Goal: Information Seeking & Learning: Find specific fact

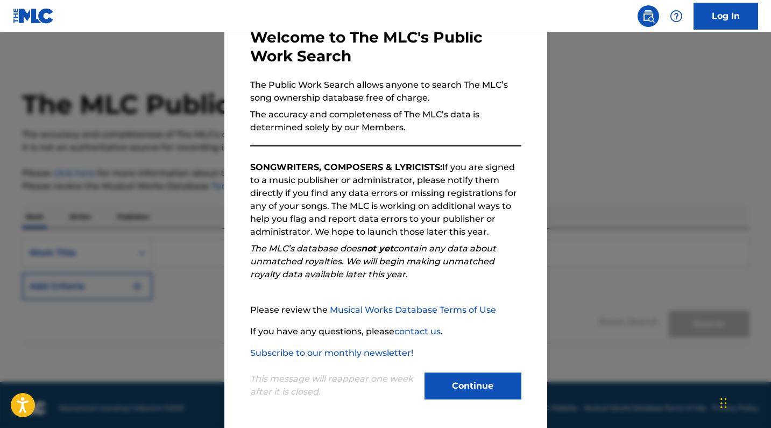
scroll to position [65, 0]
click at [470, 389] on button "Continue" at bounding box center [473, 385] width 97 height 27
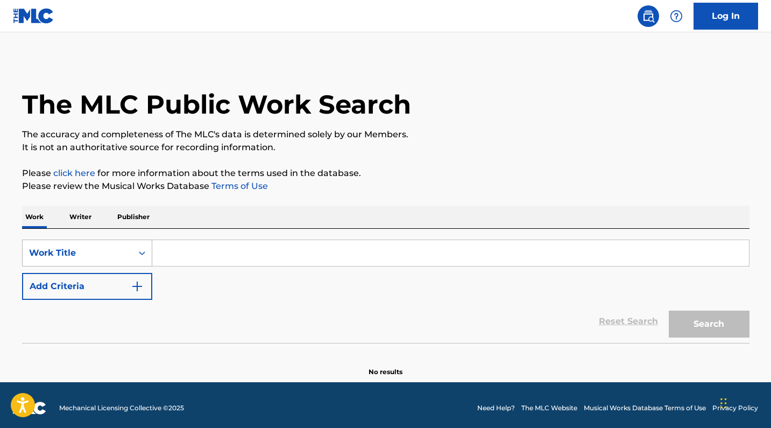
click at [91, 248] on div "Work Title" at bounding box center [77, 253] width 97 height 13
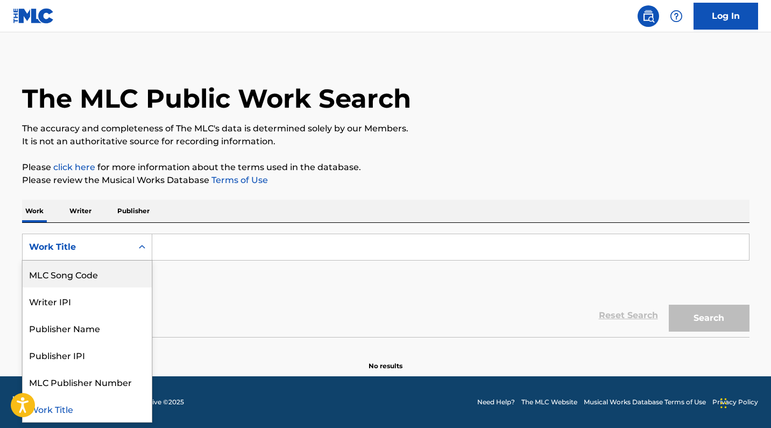
scroll to position [6, 0]
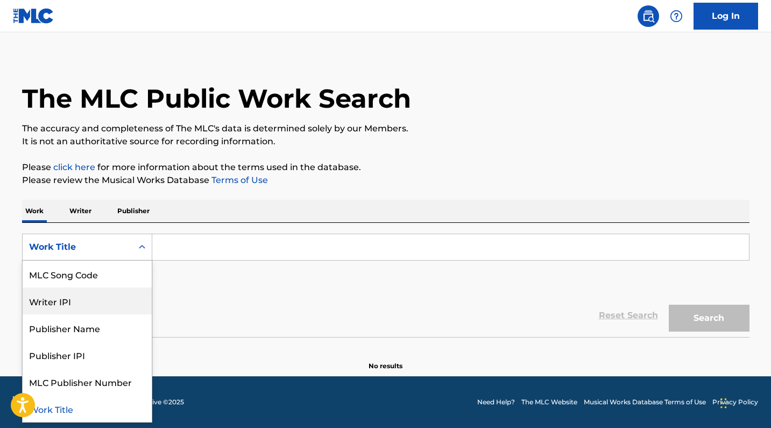
click at [101, 305] on div "Writer IPI" at bounding box center [87, 300] width 129 height 27
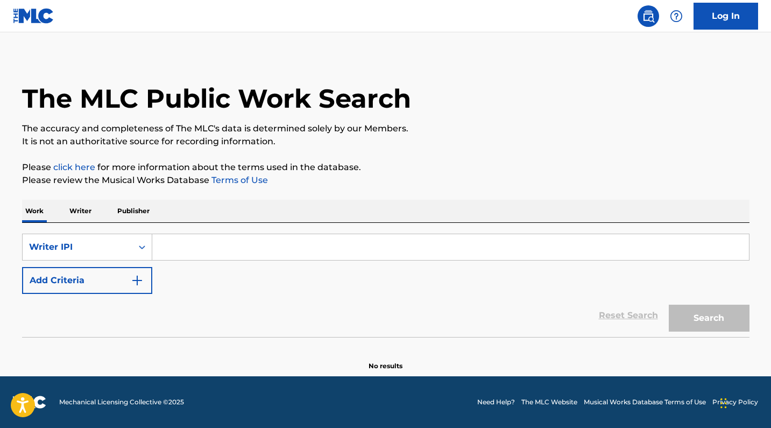
click at [213, 248] on input "Search Form" at bounding box center [450, 247] width 597 height 26
paste input "928752499"
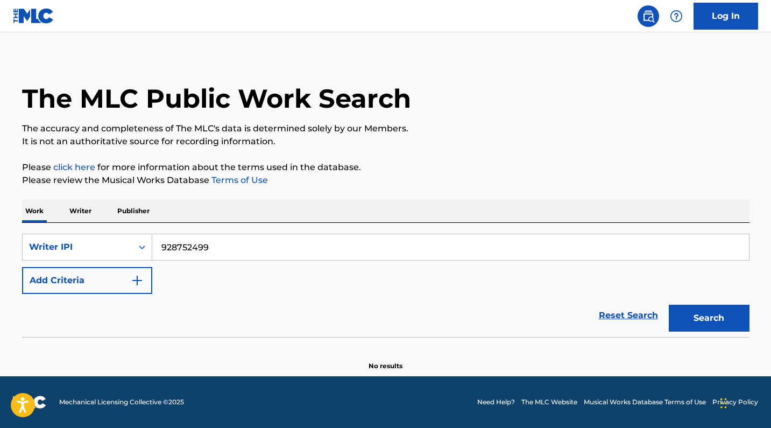
click at [733, 317] on button "Search" at bounding box center [709, 318] width 81 height 27
click at [106, 240] on div "Writer IPI" at bounding box center [78, 247] width 110 height 20
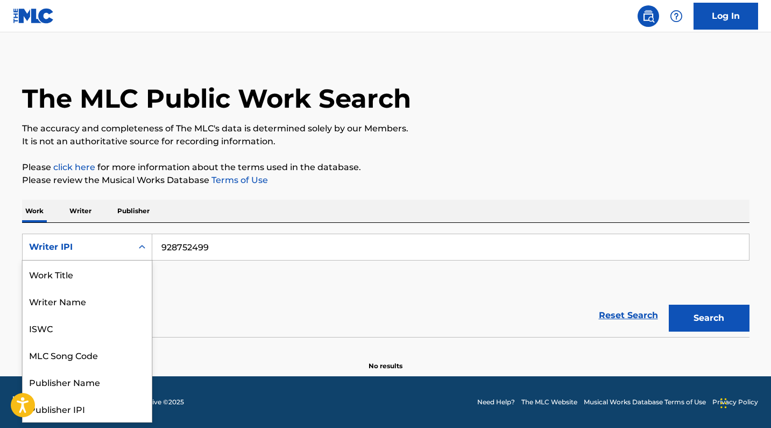
scroll to position [54, 0]
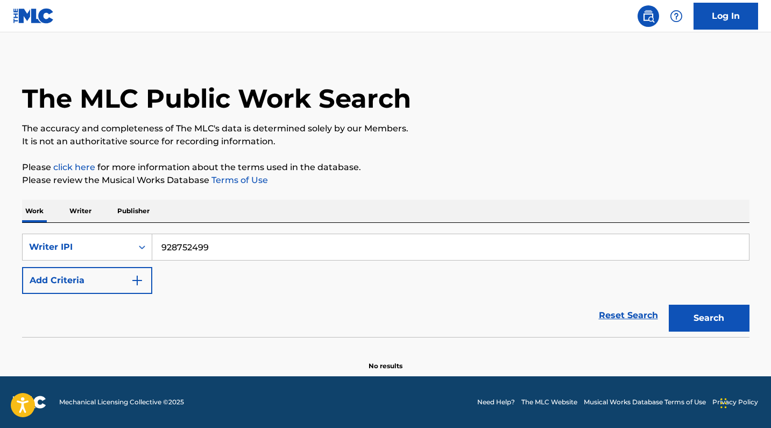
click at [218, 255] on input "928752499" at bounding box center [450, 247] width 597 height 26
paste input "369542427"
type input "369542427"
click at [709, 318] on button "Search" at bounding box center [709, 318] width 81 height 27
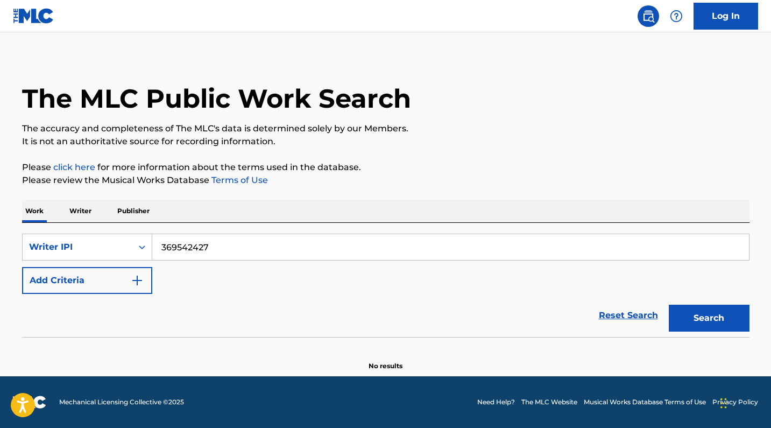
click at [81, 210] on p "Writer" at bounding box center [80, 211] width 29 height 23
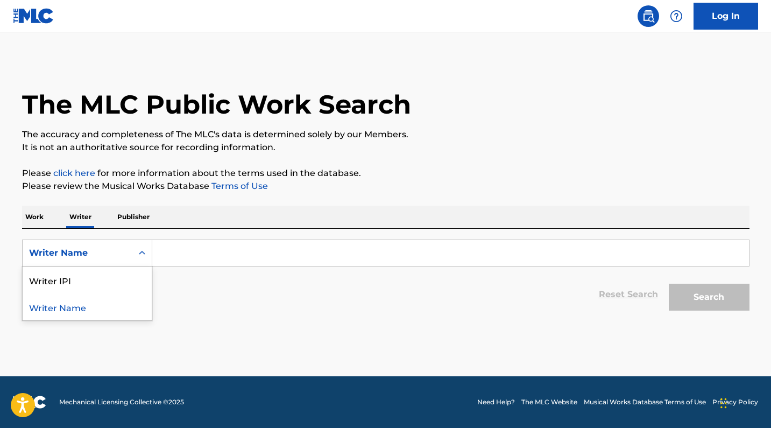
click at [126, 253] on div "Writer Name" at bounding box center [78, 253] width 110 height 20
click at [123, 282] on div "Writer IPI" at bounding box center [87, 279] width 129 height 27
click at [209, 250] on input "Search Form" at bounding box center [450, 253] width 597 height 26
paste input "369542427"
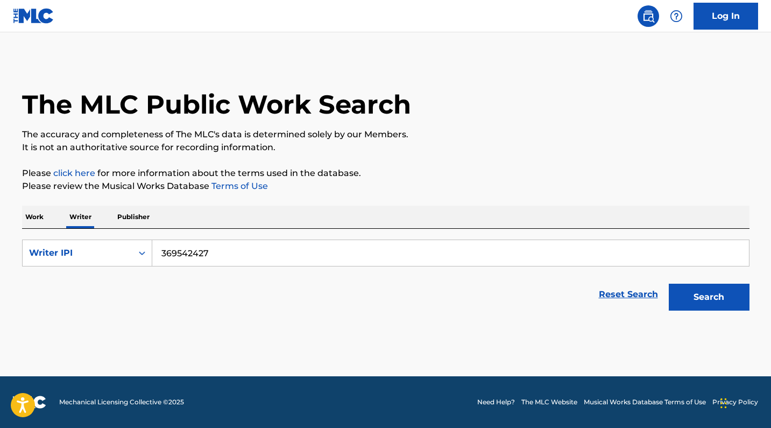
type input "369542427"
click at [709, 297] on button "Search" at bounding box center [709, 297] width 81 height 27
click at [132, 213] on p "Publisher" at bounding box center [133, 217] width 39 height 23
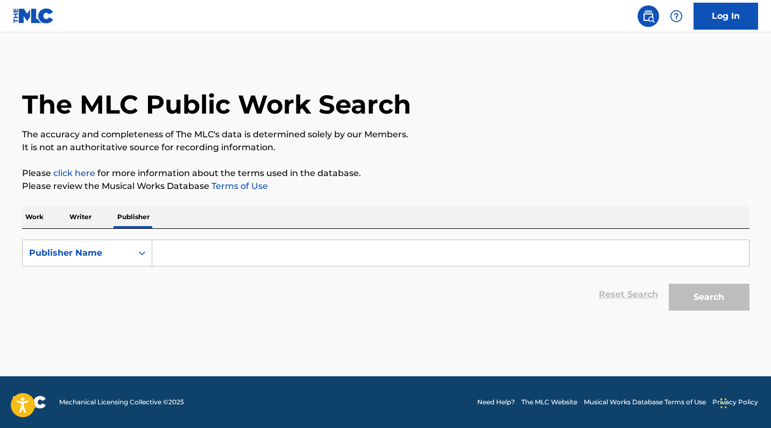
click at [267, 255] on input "Search Form" at bounding box center [450, 253] width 597 height 26
paste input "1122118319"
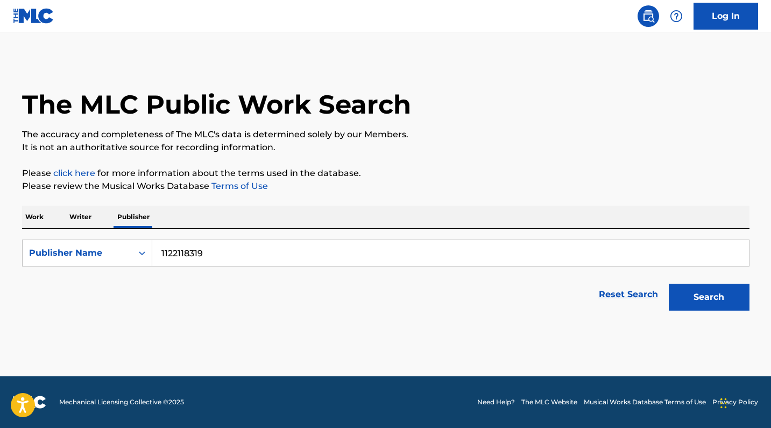
type input "1122118319"
click at [709, 297] on button "Search" at bounding box center [709, 297] width 81 height 27
click at [24, 219] on p "Work" at bounding box center [34, 217] width 25 height 23
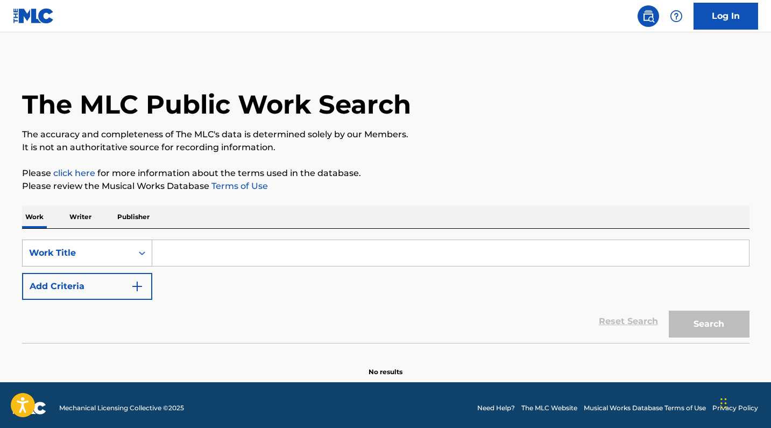
click at [131, 260] on div "Work Title" at bounding box center [78, 253] width 110 height 20
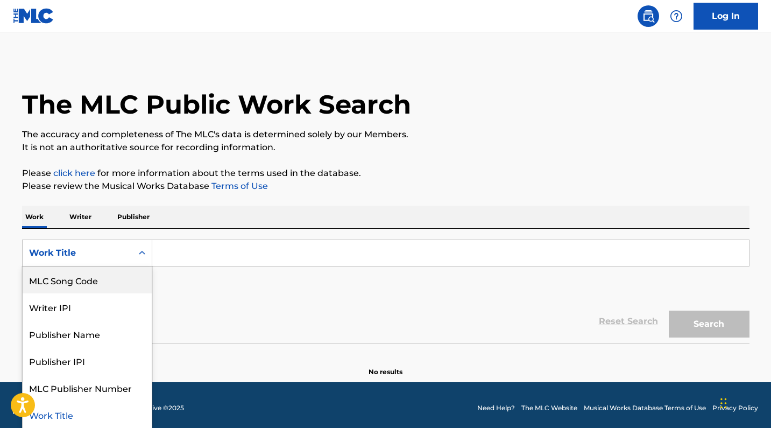
scroll to position [1, 0]
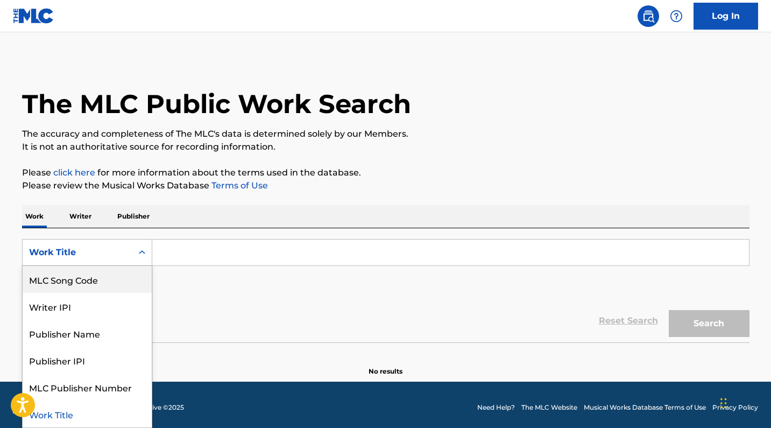
click at [129, 279] on div "MLC Song Code" at bounding box center [87, 279] width 129 height 27
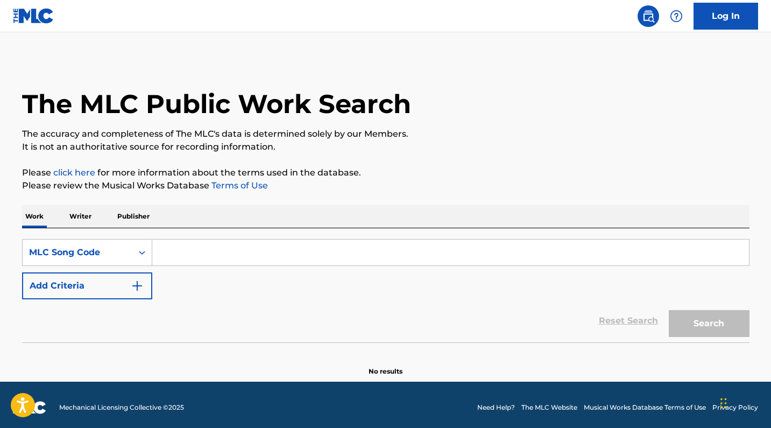
click at [222, 246] on input "Search Form" at bounding box center [450, 253] width 597 height 26
paste input "928752499"
type input "928752499"
click at [709, 324] on button "Search" at bounding box center [709, 323] width 81 height 27
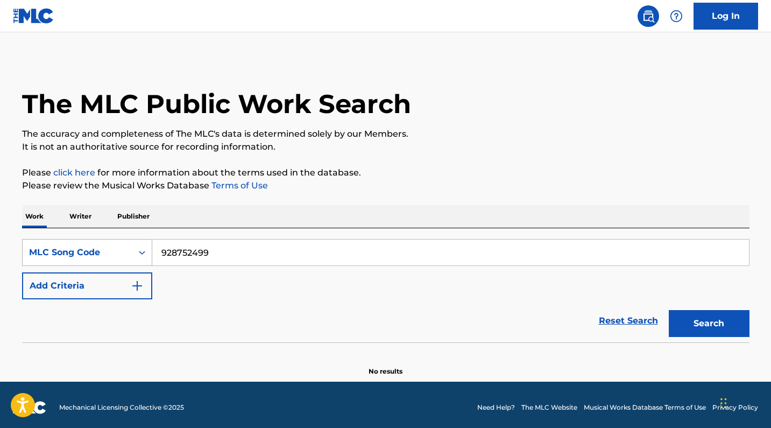
click at [145, 256] on icon "Search Form" at bounding box center [142, 252] width 11 height 11
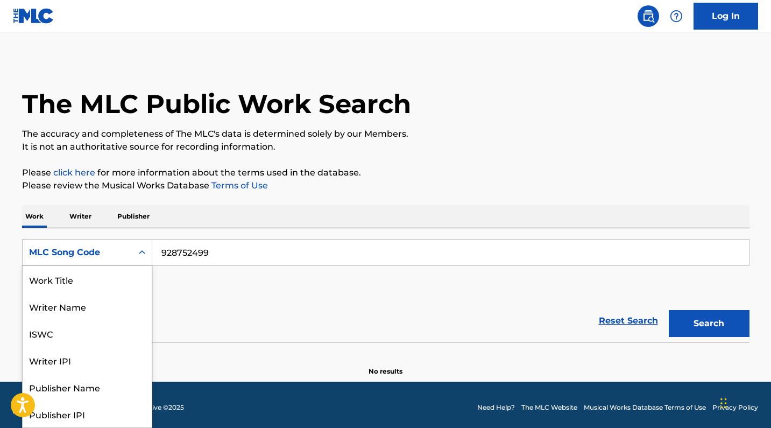
scroll to position [54, 0]
click at [108, 414] on div "MLC Song Code" at bounding box center [87, 413] width 129 height 27
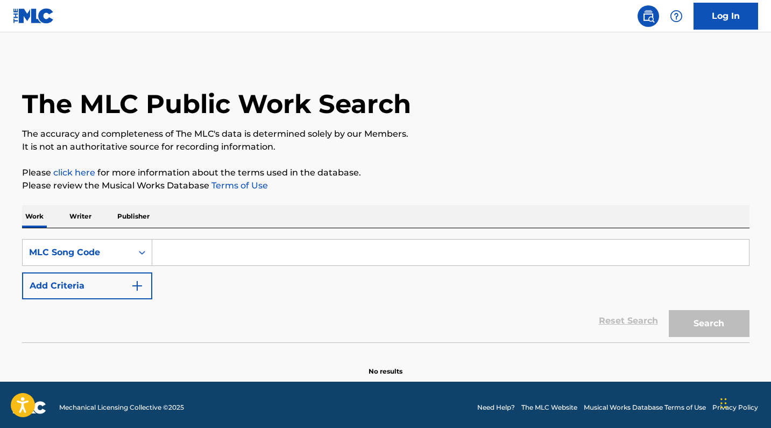
click at [200, 244] on input "Search Form" at bounding box center [450, 253] width 597 height 26
paste input "928752499"
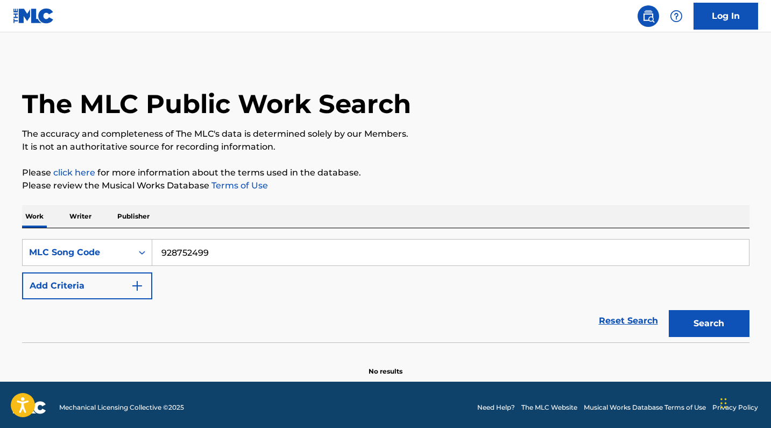
type input "928752499"
click at [709, 324] on button "Search" at bounding box center [709, 323] width 81 height 27
click at [77, 253] on div "MLC Song Code" at bounding box center [77, 252] width 97 height 13
click at [213, 254] on input "928752499" at bounding box center [450, 253] width 597 height 26
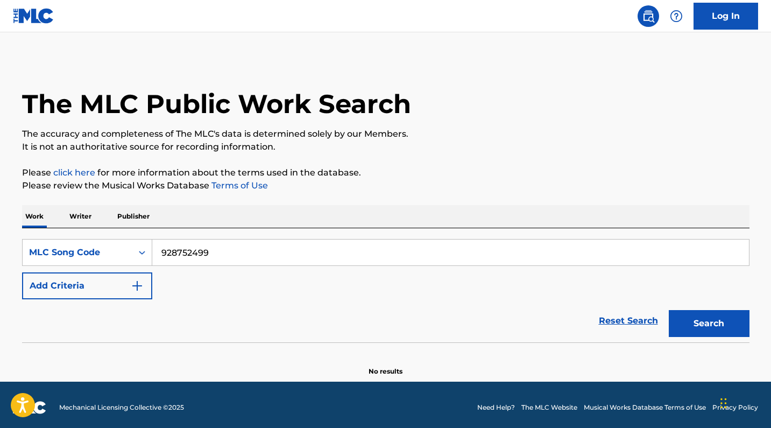
click at [213, 254] on input "928752499" at bounding box center [450, 253] width 597 height 26
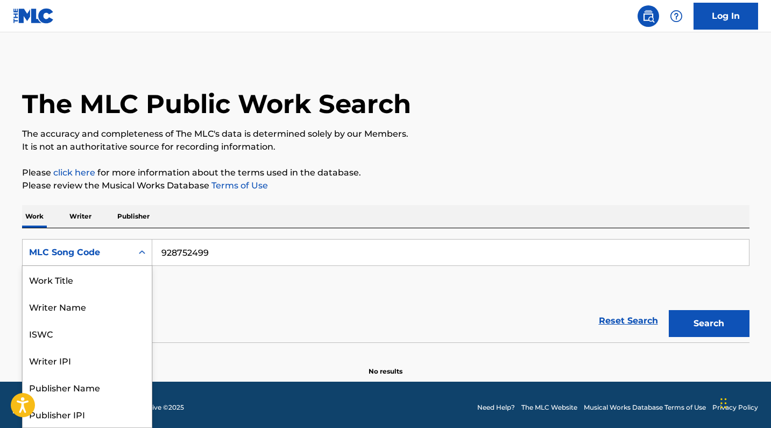
click at [110, 252] on div "MLC Song Code" at bounding box center [77, 252] width 97 height 13
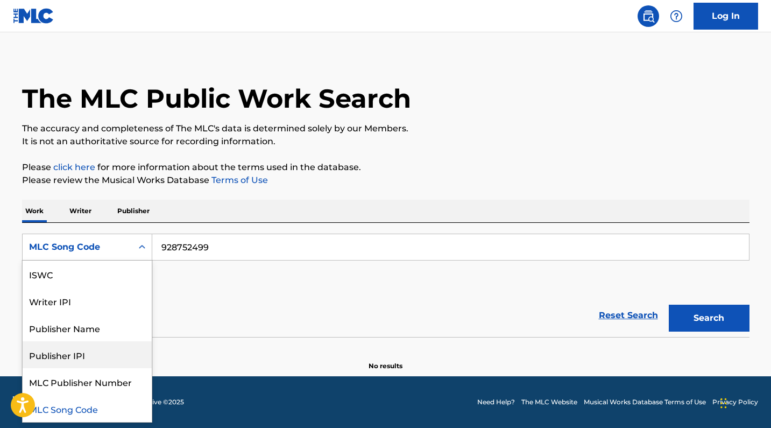
scroll to position [6, 0]
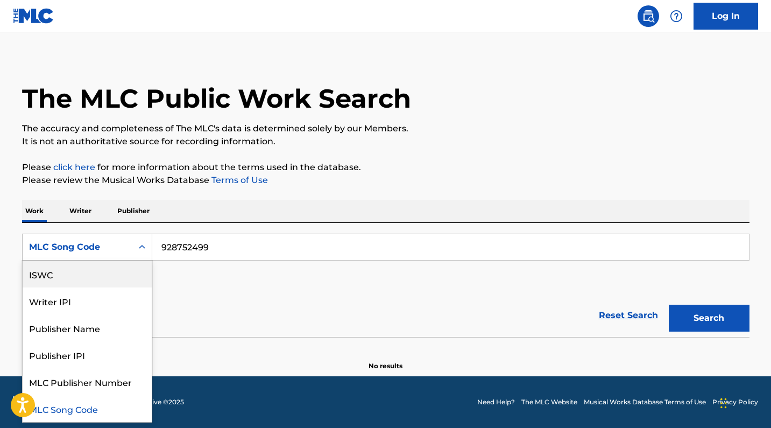
click at [108, 273] on div "ISWC" at bounding box center [87, 274] width 129 height 27
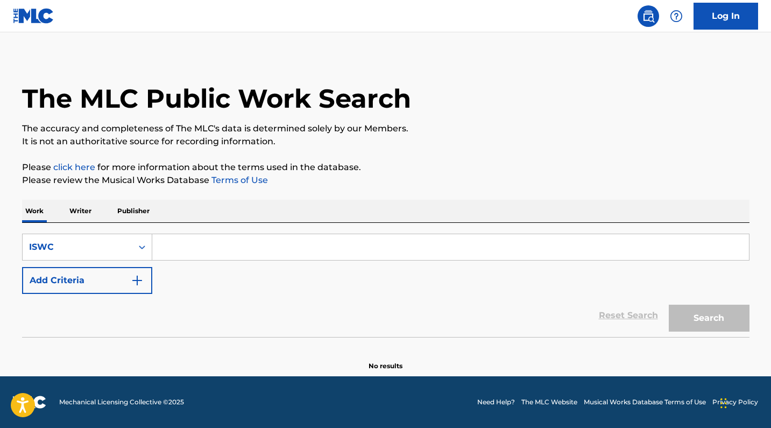
click at [279, 242] on input "Search Form" at bounding box center [450, 247] width 597 height 26
paste input "928752499"
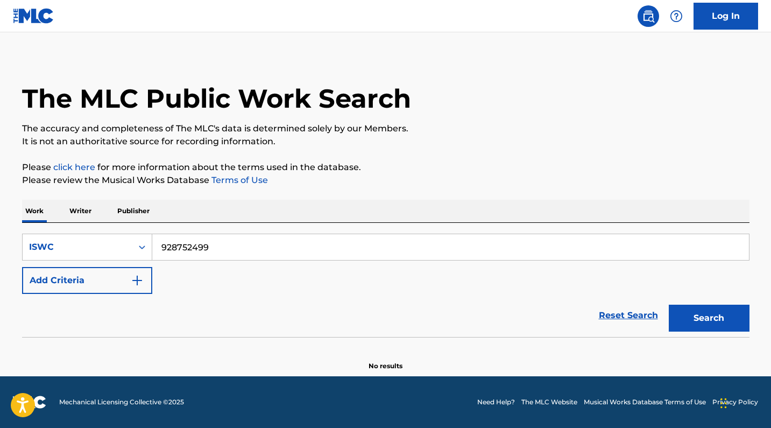
type input "928752499"
click at [709, 318] on button "Search" at bounding box center [709, 318] width 81 height 27
click at [141, 252] on icon "Search Form" at bounding box center [142, 247] width 11 height 11
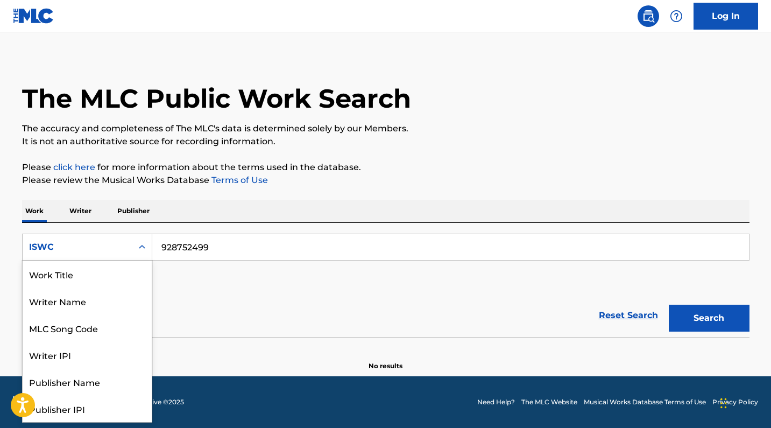
scroll to position [54, 0]
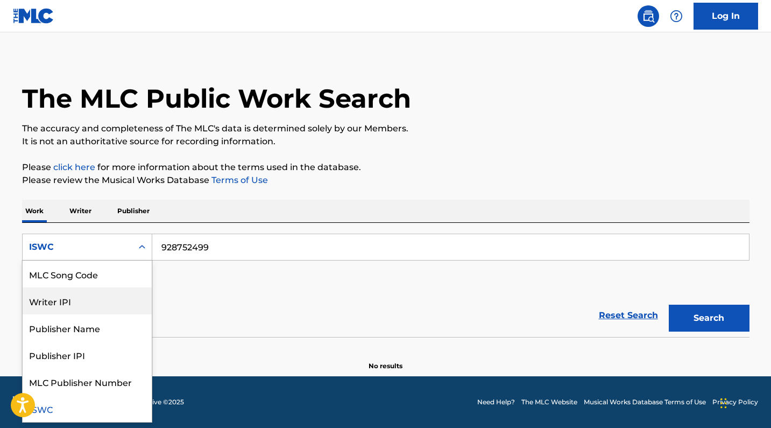
click at [121, 302] on div "Writer IPI" at bounding box center [87, 300] width 129 height 27
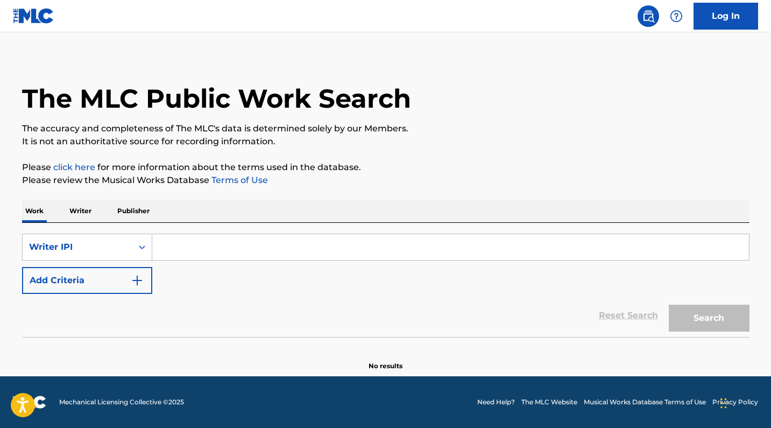
click at [208, 240] on input "Search Form" at bounding box center [450, 247] width 597 height 26
paste input "1261145289"
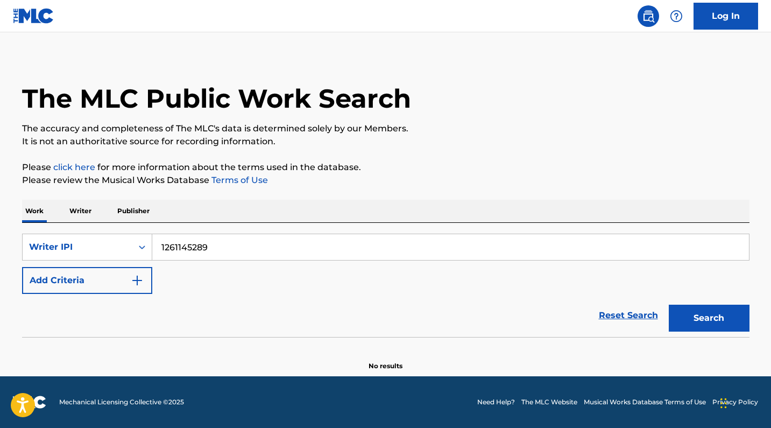
type input "1261145289"
click at [709, 318] on button "Search" at bounding box center [709, 318] width 81 height 27
click at [86, 202] on p "Writer" at bounding box center [80, 211] width 29 height 23
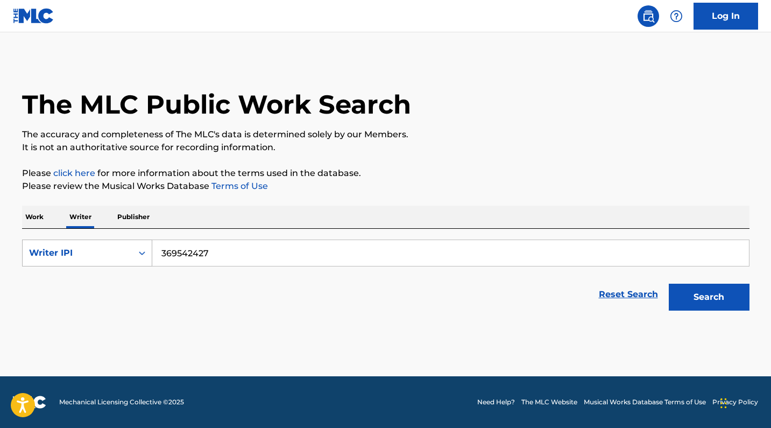
click at [93, 261] on div "Writer IPI" at bounding box center [78, 253] width 110 height 20
click at [197, 261] on input "369542427" at bounding box center [450, 253] width 597 height 26
paste input "424676546"
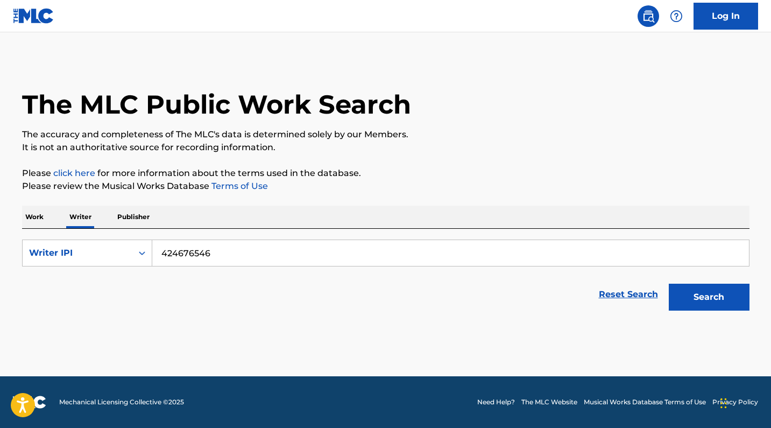
type input "424676546"
click at [709, 297] on button "Search" at bounding box center [709, 297] width 81 height 27
